Goal: Navigation & Orientation: Understand site structure

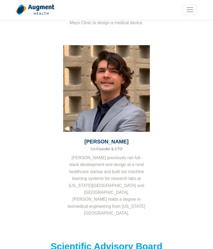
scroll to position [224, 0]
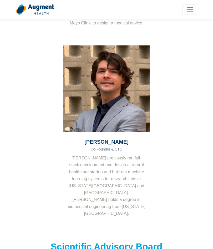
click at [212, 177] on section "Founding Team Jared Meyers Co-Founder & CEO Jared previously ran sales developm…" at bounding box center [106, 28] width 213 height 422
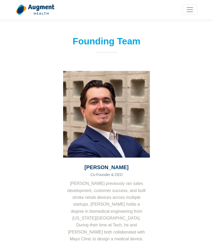
scroll to position [0, 0]
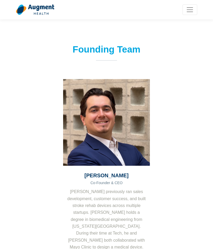
click at [193, 8] on span "Toggle navigation" at bounding box center [190, 10] width 8 height 8
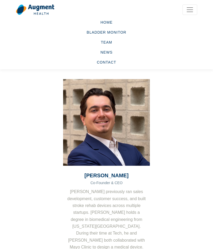
click at [127, 33] on link "Bladder Monitor" at bounding box center [106, 32] width 181 height 10
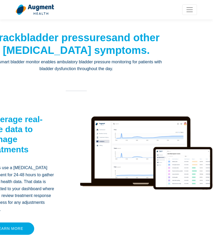
scroll to position [5, 30]
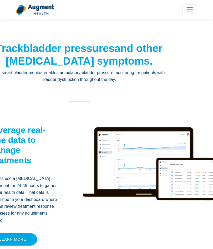
click at [189, 9] on span "Toggle navigation" at bounding box center [190, 10] width 8 height 8
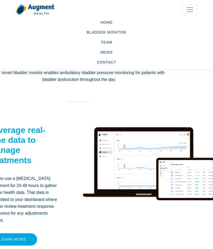
click at [110, 41] on link "Team" at bounding box center [106, 42] width 181 height 10
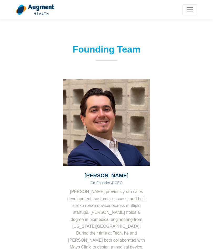
click at [193, 12] on span "Toggle navigation" at bounding box center [190, 10] width 8 height 8
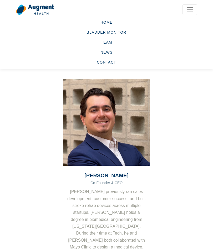
click at [113, 54] on link "News" at bounding box center [106, 52] width 181 height 10
